Goal: Obtain resource: Obtain resource

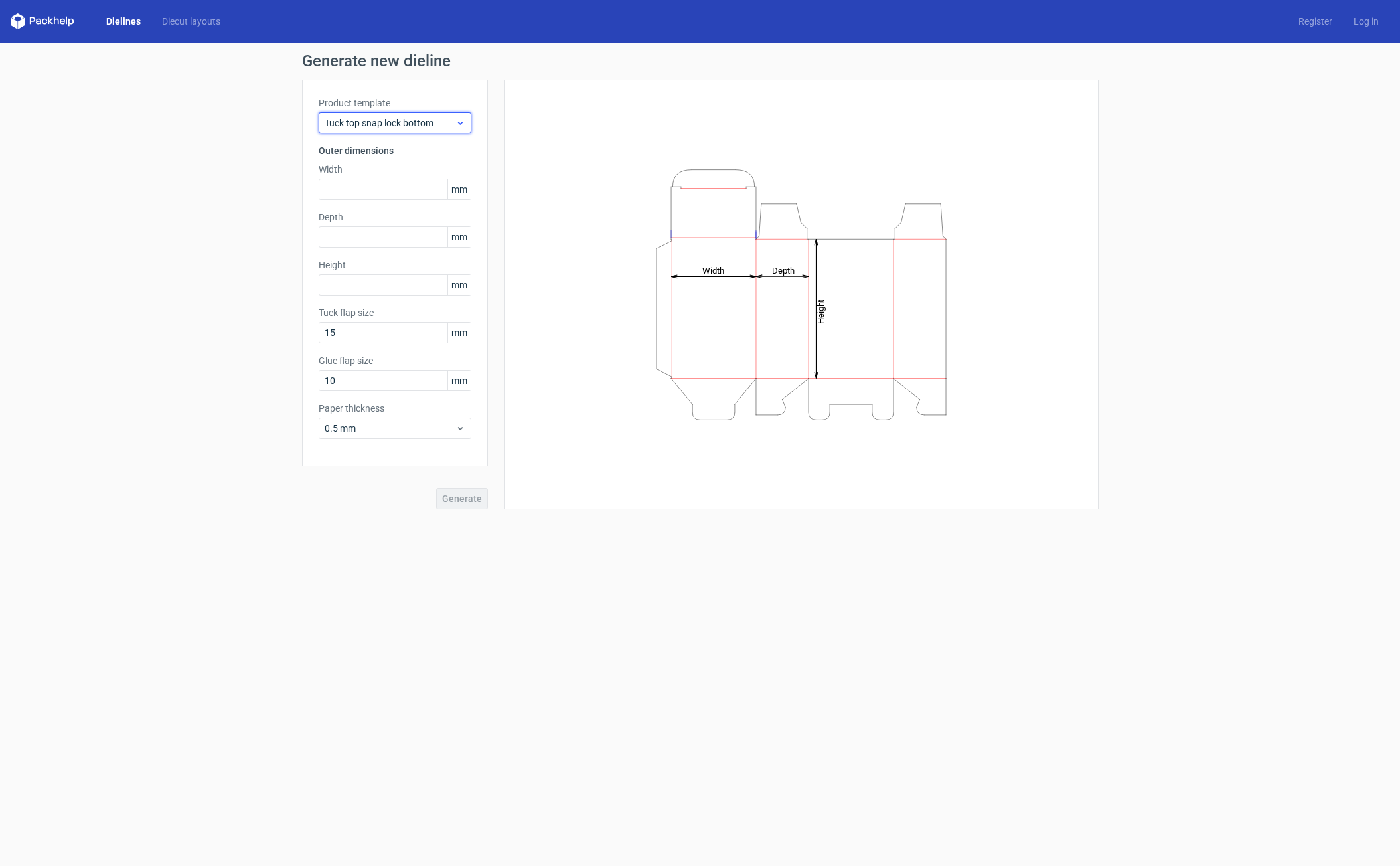
click at [464, 123] on icon at bounding box center [460, 123] width 10 height 11
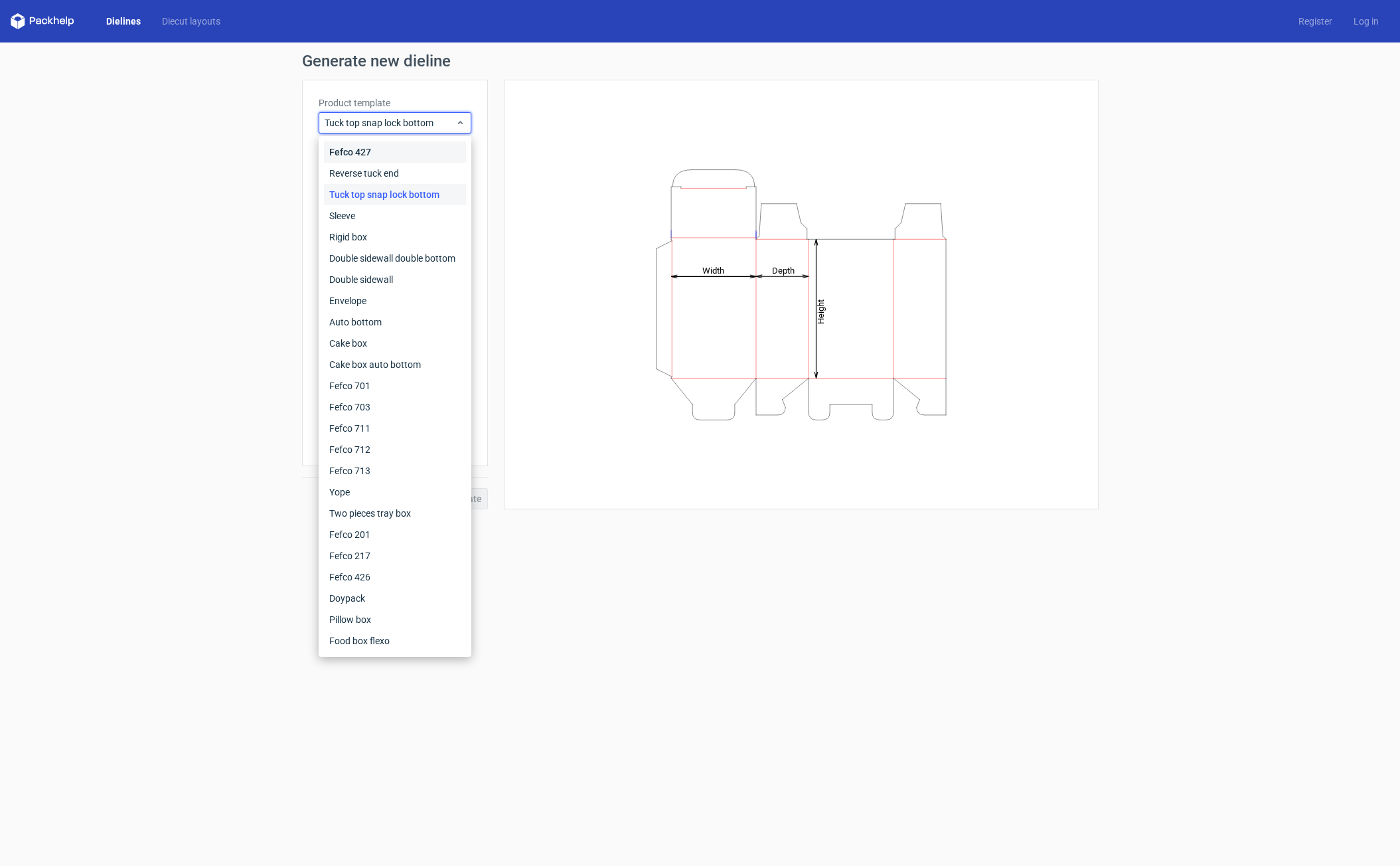
click at [396, 151] on div "Fefco 427" at bounding box center [394, 152] width 142 height 21
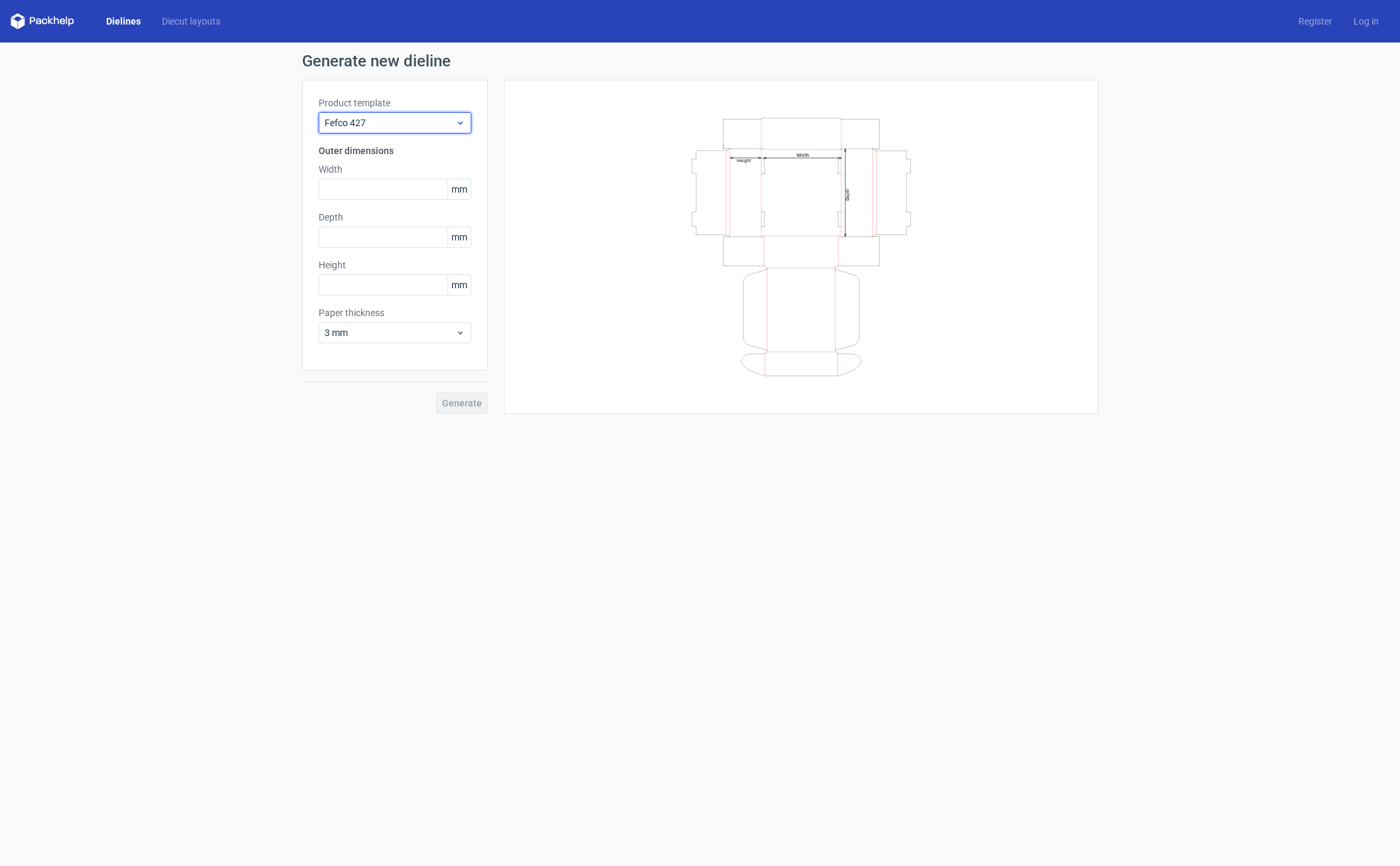
click at [425, 122] on span "Fefco 427" at bounding box center [389, 123] width 131 height 13
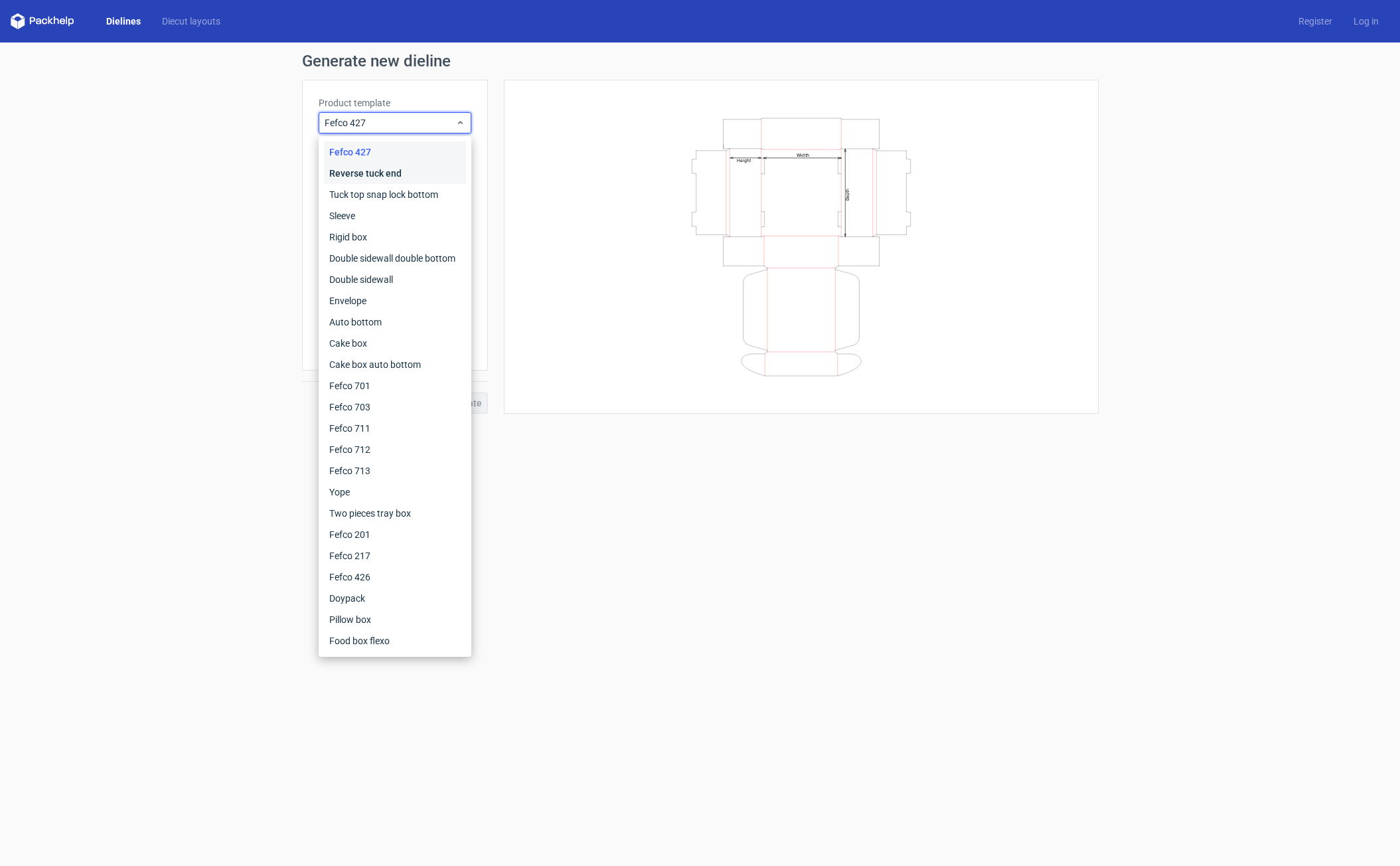
click at [435, 169] on div "Reverse tuck end" at bounding box center [394, 173] width 142 height 21
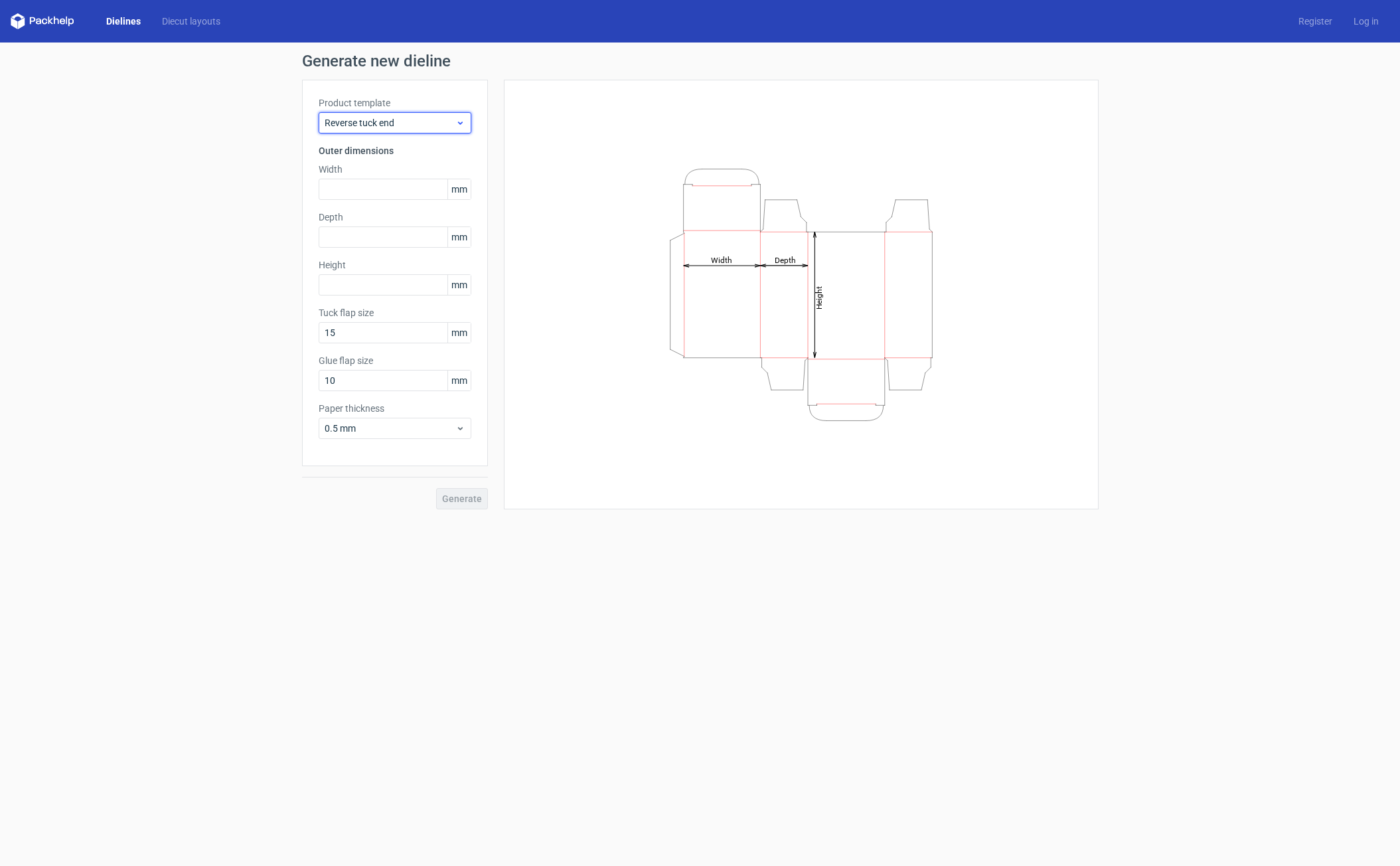
click at [432, 125] on span "Reverse tuck end" at bounding box center [389, 123] width 131 height 13
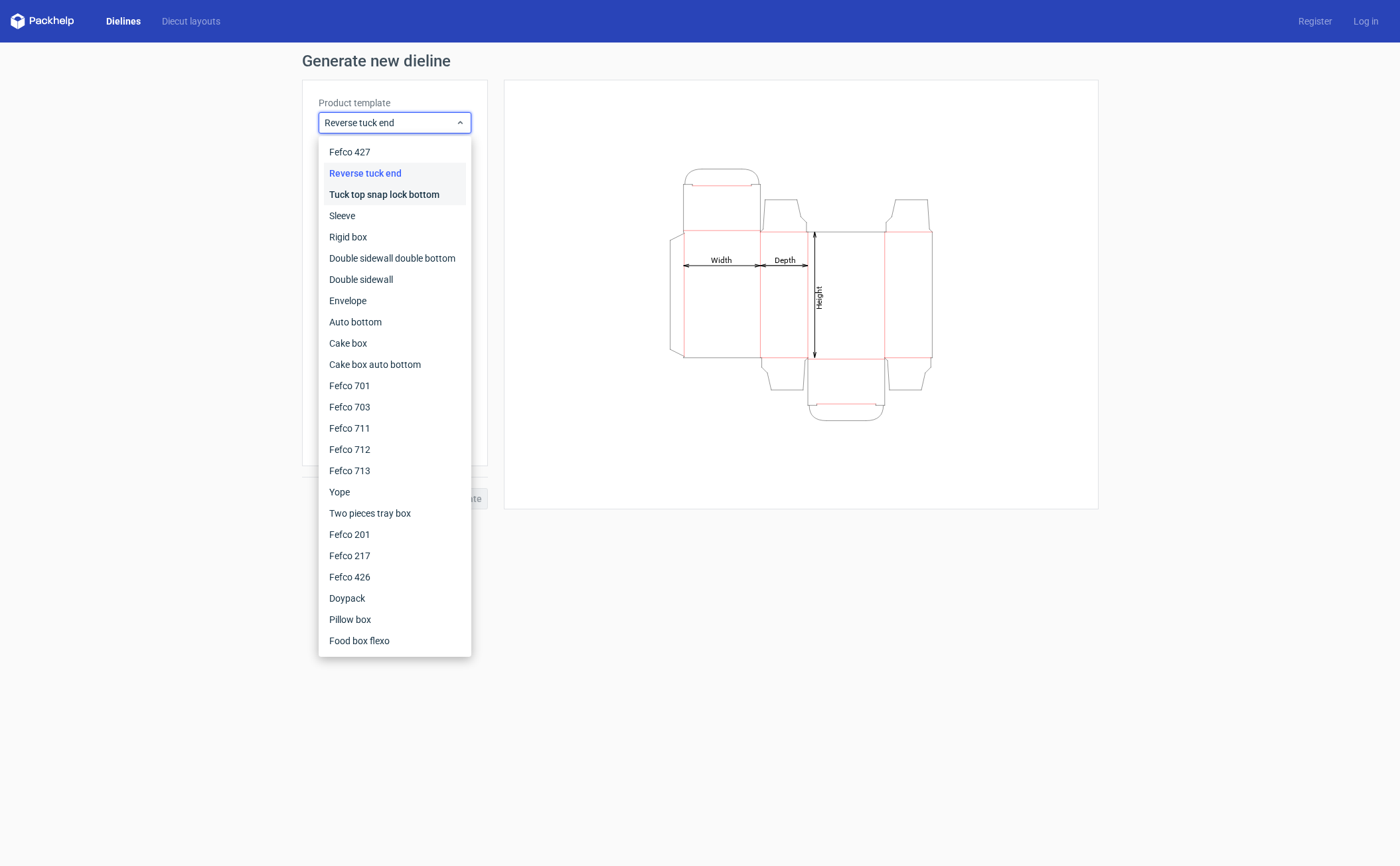
click at [435, 190] on div "Tuck top snap lock bottom" at bounding box center [394, 194] width 142 height 21
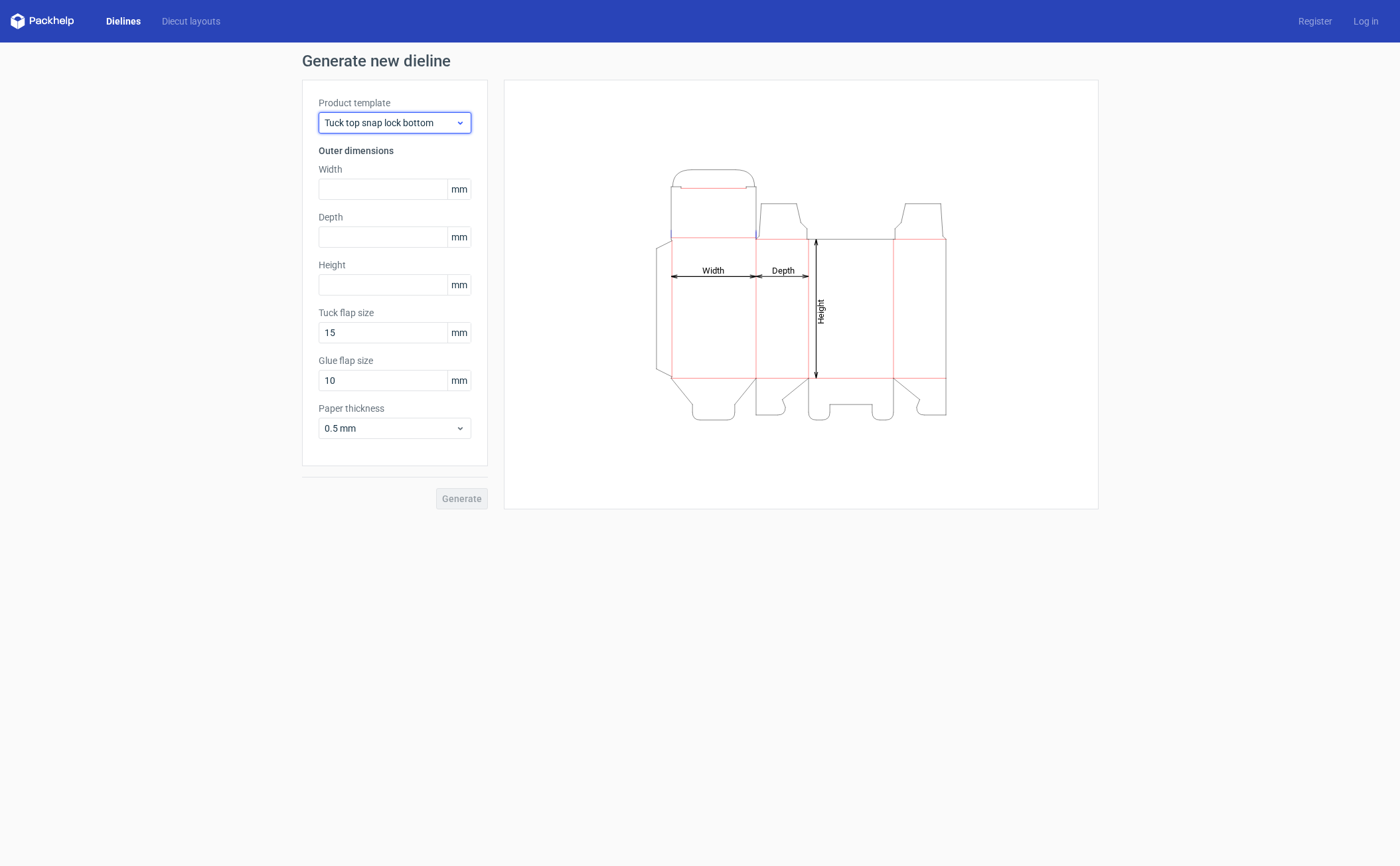
click at [459, 126] on icon at bounding box center [460, 123] width 10 height 11
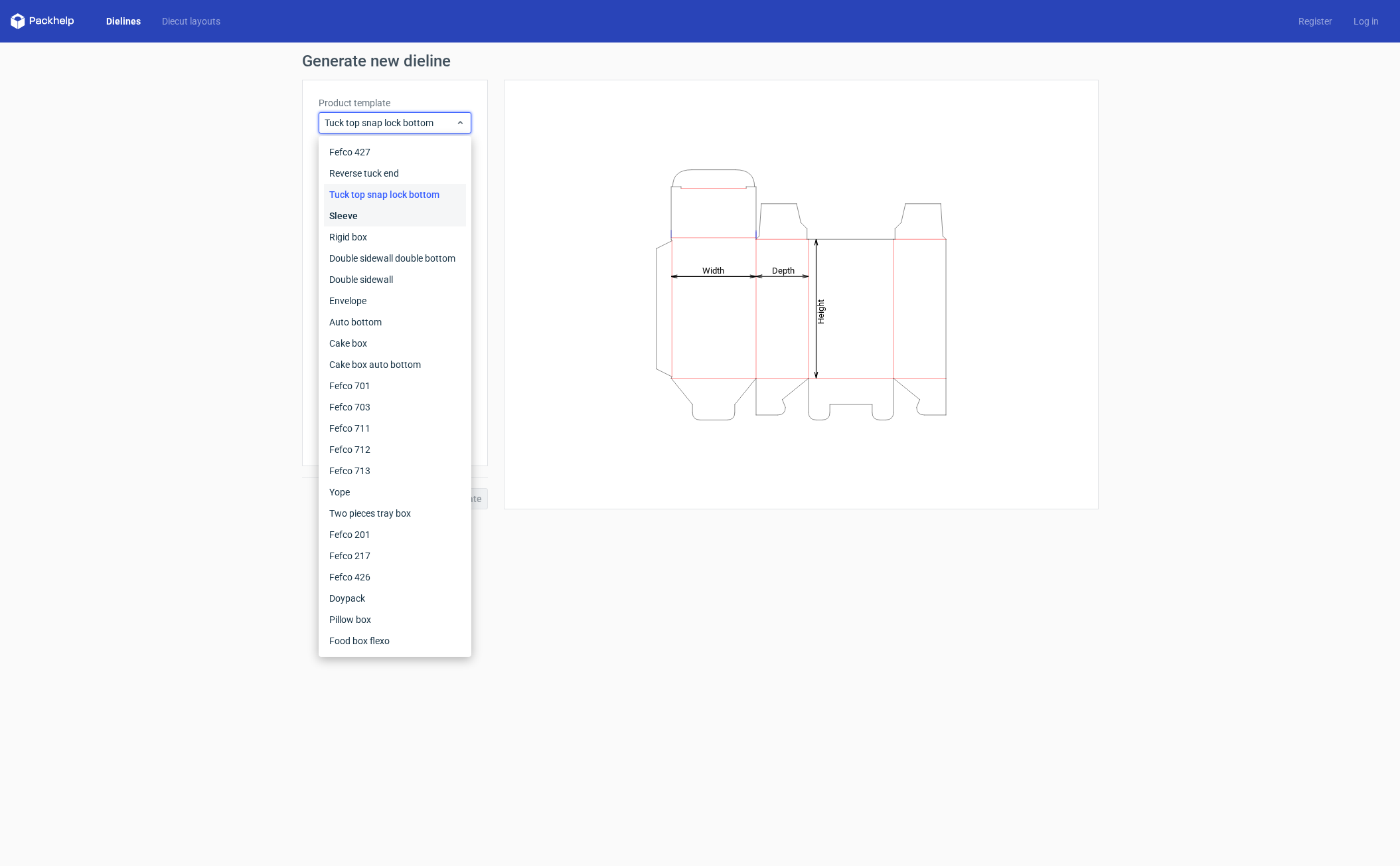
click at [451, 209] on div "Sleeve" at bounding box center [394, 215] width 142 height 21
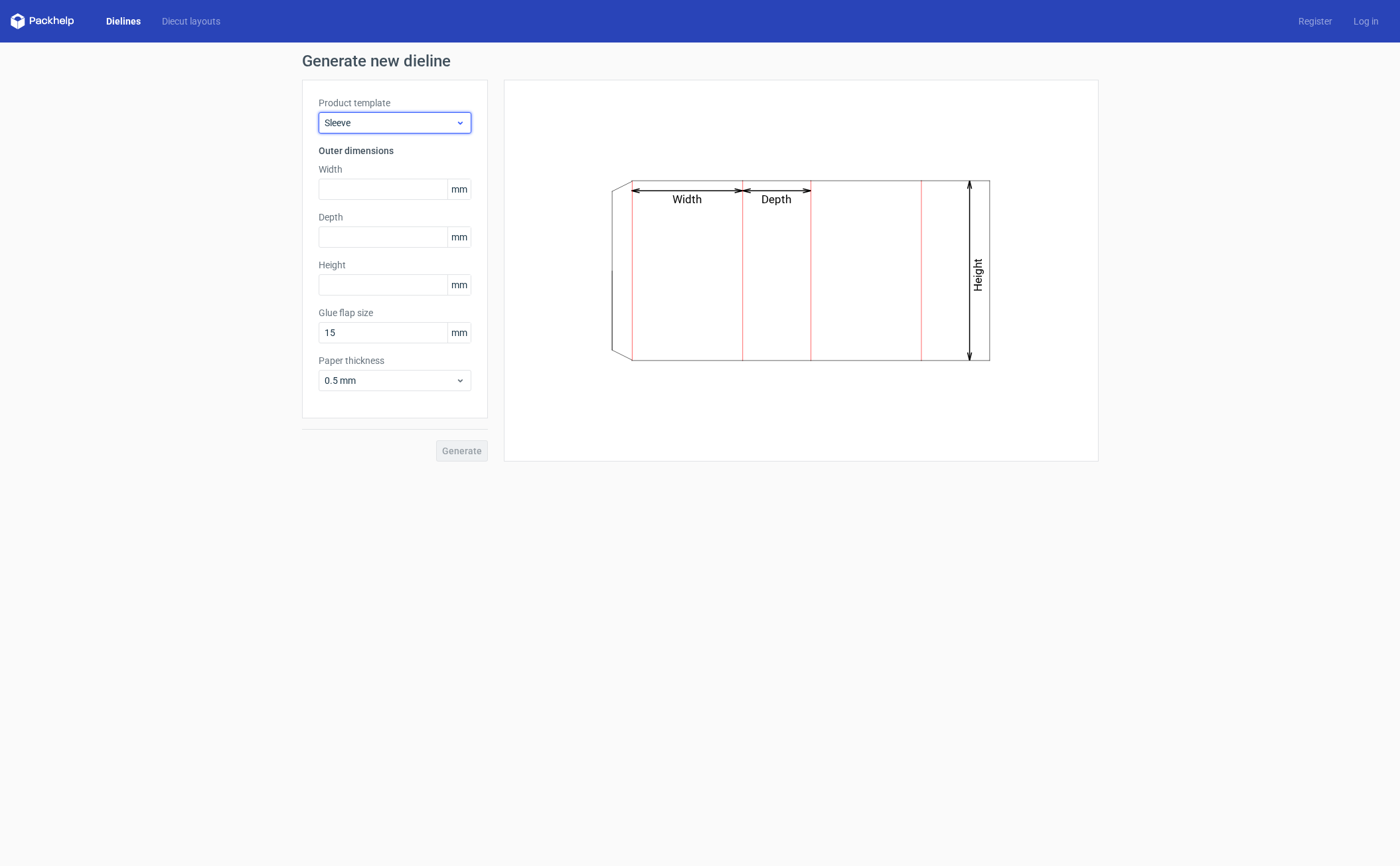
click at [449, 125] on span "Sleeve" at bounding box center [389, 123] width 131 height 13
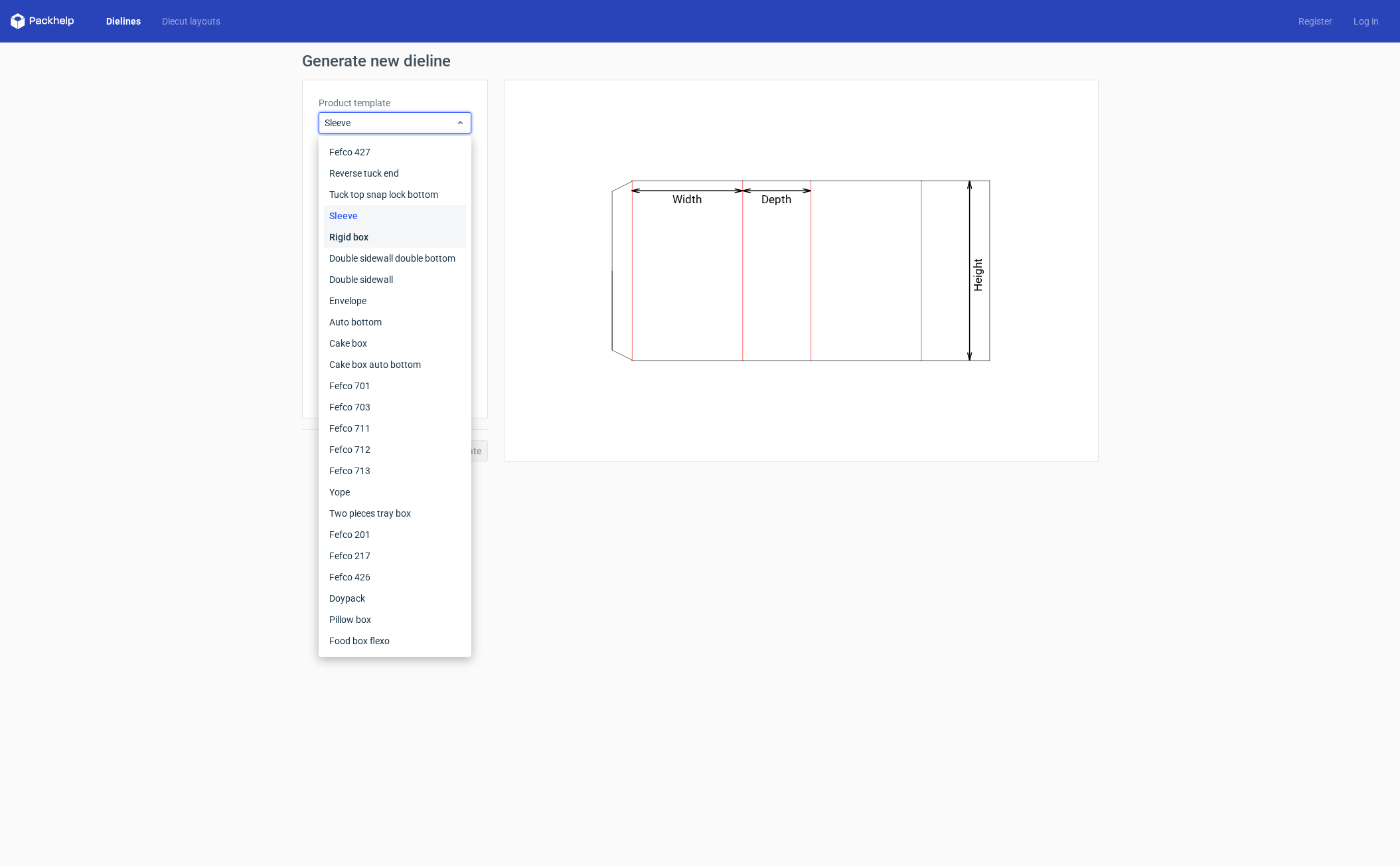
click at [446, 241] on div "Rigid box" at bounding box center [394, 236] width 142 height 21
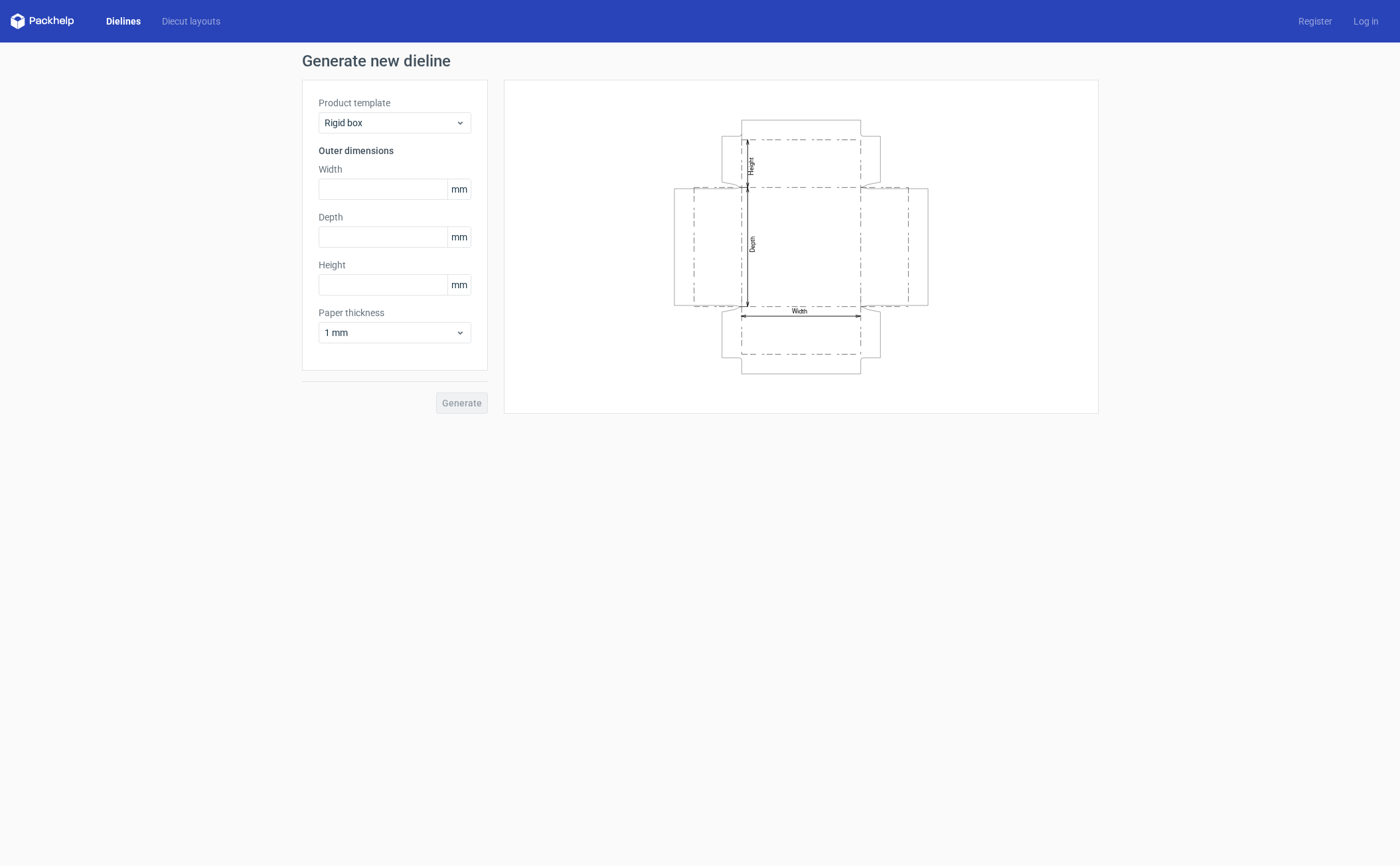
click at [427, 137] on div "Product template Rigid box Outer dimensions Width mm Depth mm Height mm Paper t…" at bounding box center [394, 225] width 186 height 291
click at [428, 135] on div "Product template Rigid box Outer dimensions Width mm Depth mm Height mm Paper t…" at bounding box center [394, 225] width 186 height 291
click at [432, 128] on span "Rigid box" at bounding box center [389, 123] width 131 height 13
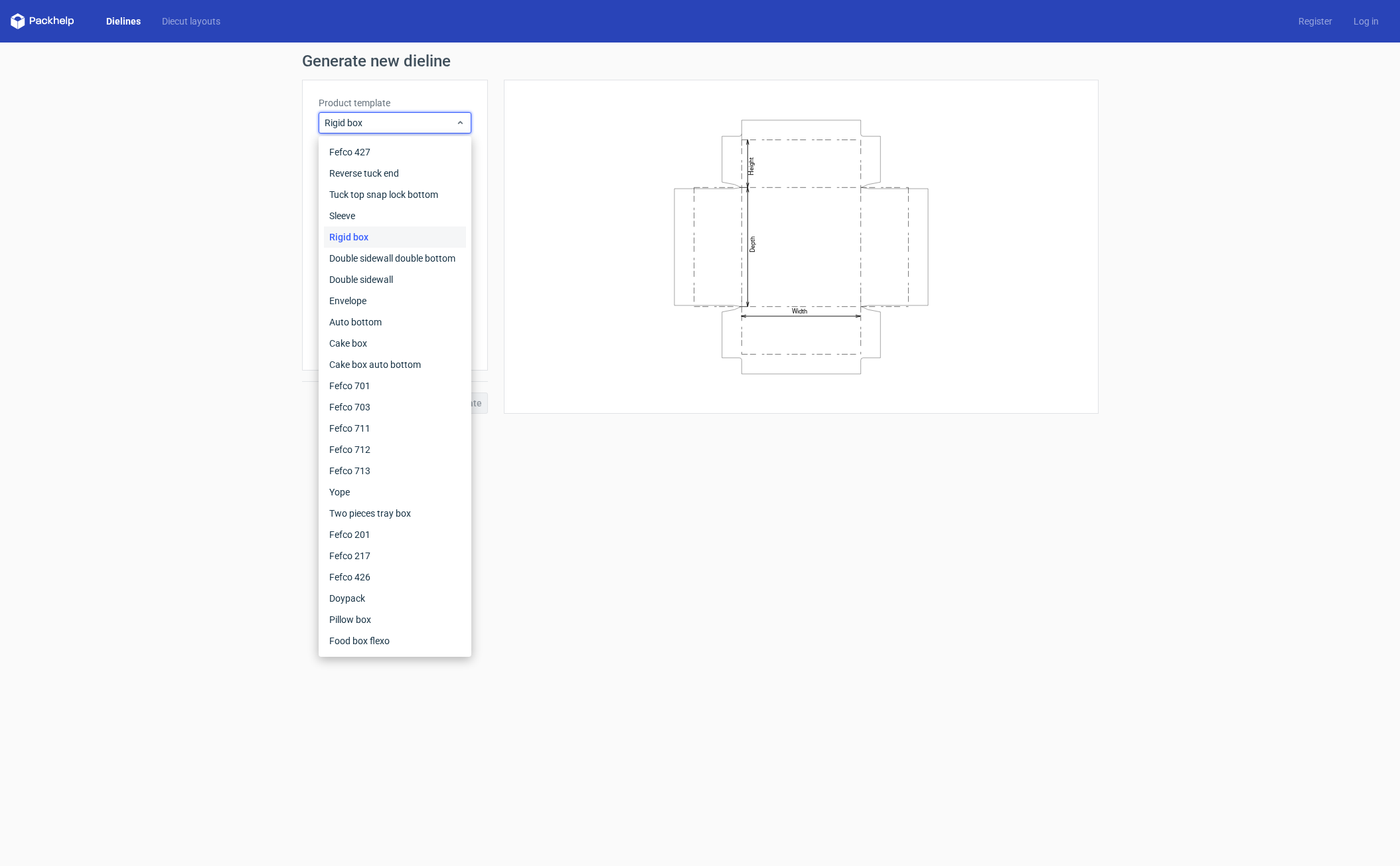
click at [516, 201] on div "Width Depth Height" at bounding box center [801, 247] width 595 height 334
